Goal: Task Accomplishment & Management: Manage account settings

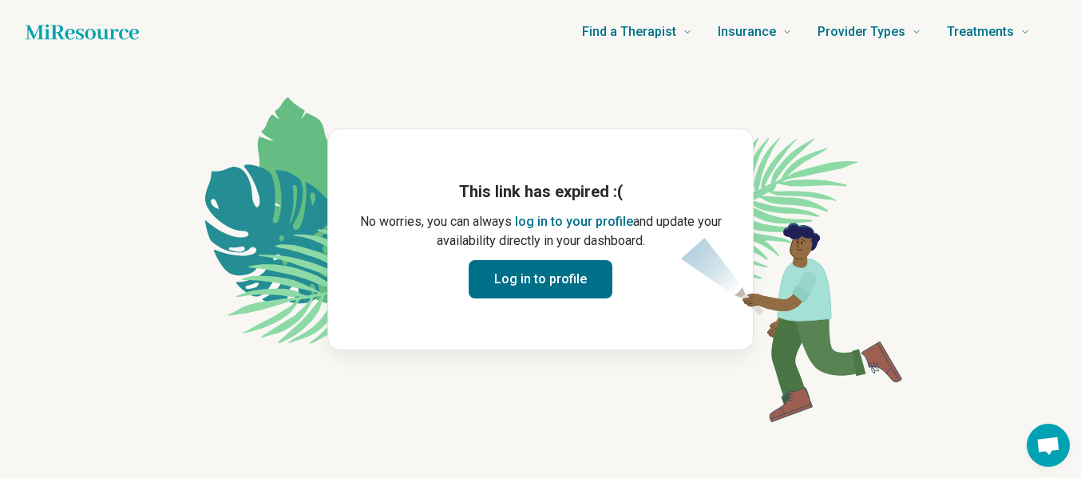
click at [532, 280] on button "Log in to profile" at bounding box center [541, 279] width 144 height 38
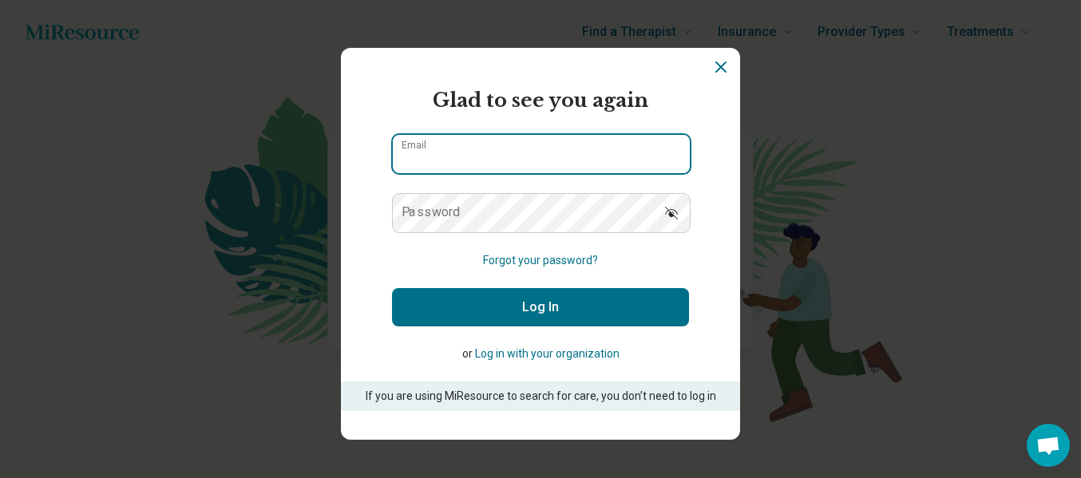
type input "**********"
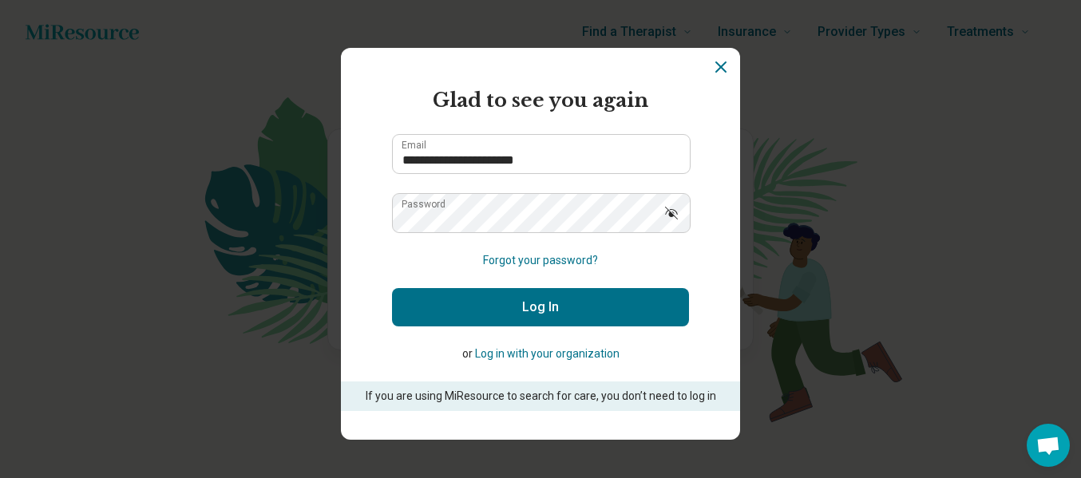
click at [563, 307] on button "Log In" at bounding box center [540, 307] width 297 height 38
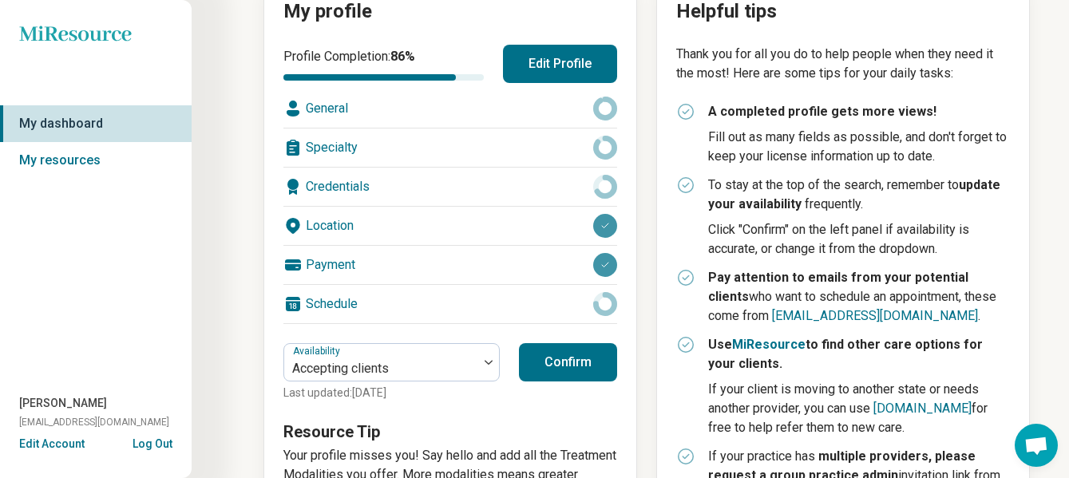
scroll to position [239, 0]
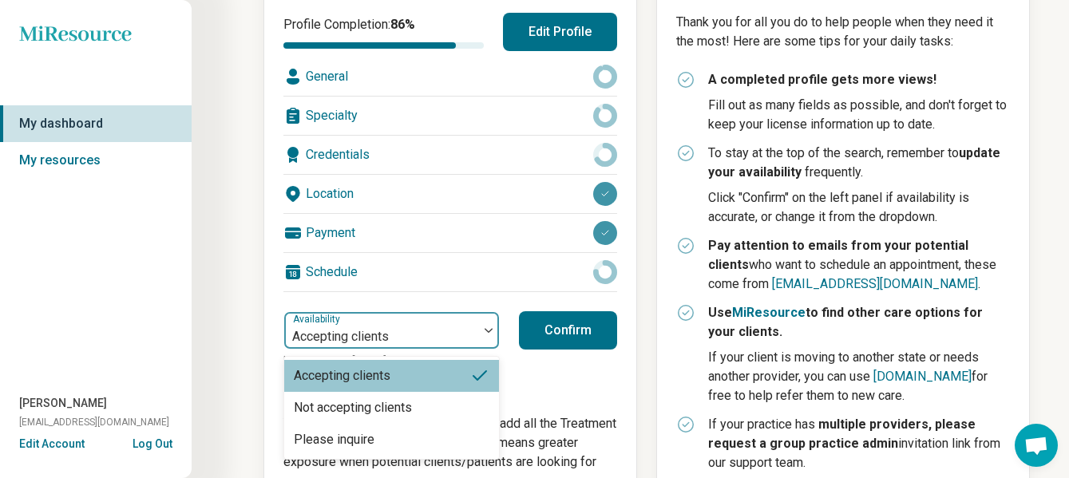
click at [483, 328] on div at bounding box center [488, 330] width 21 height 5
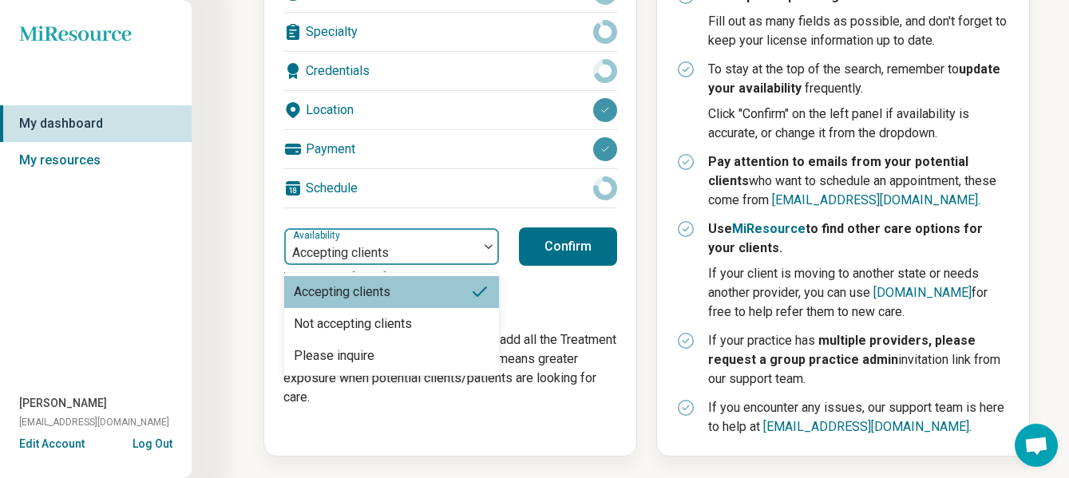
scroll to position [324, 0]
click at [426, 293] on div "Accepting clients" at bounding box center [391, 291] width 215 height 32
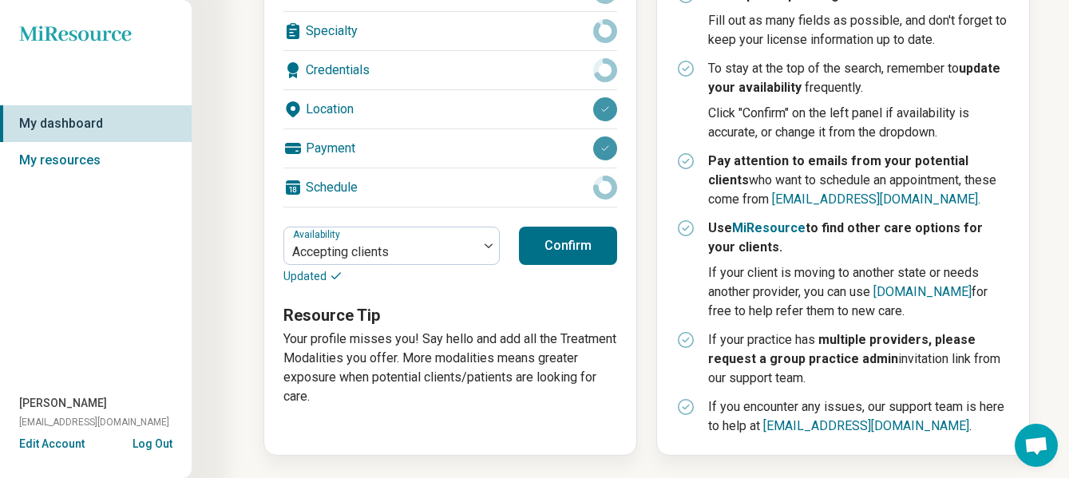
click at [585, 245] on button "Confirm" at bounding box center [568, 246] width 98 height 38
click at [562, 247] on button "Confirm" at bounding box center [568, 246] width 98 height 38
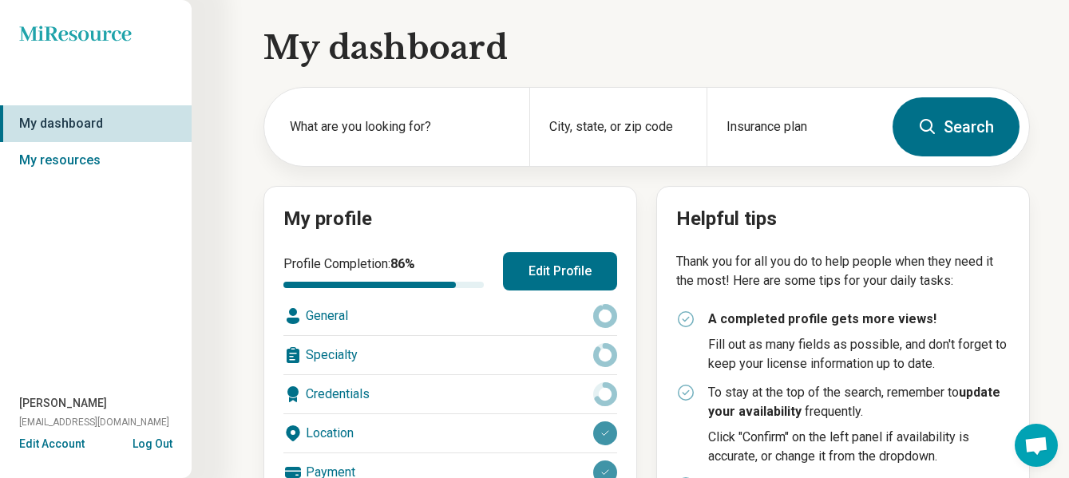
click at [144, 440] on button "Log Out" at bounding box center [153, 442] width 40 height 13
